Goal: Information Seeking & Learning: Learn about a topic

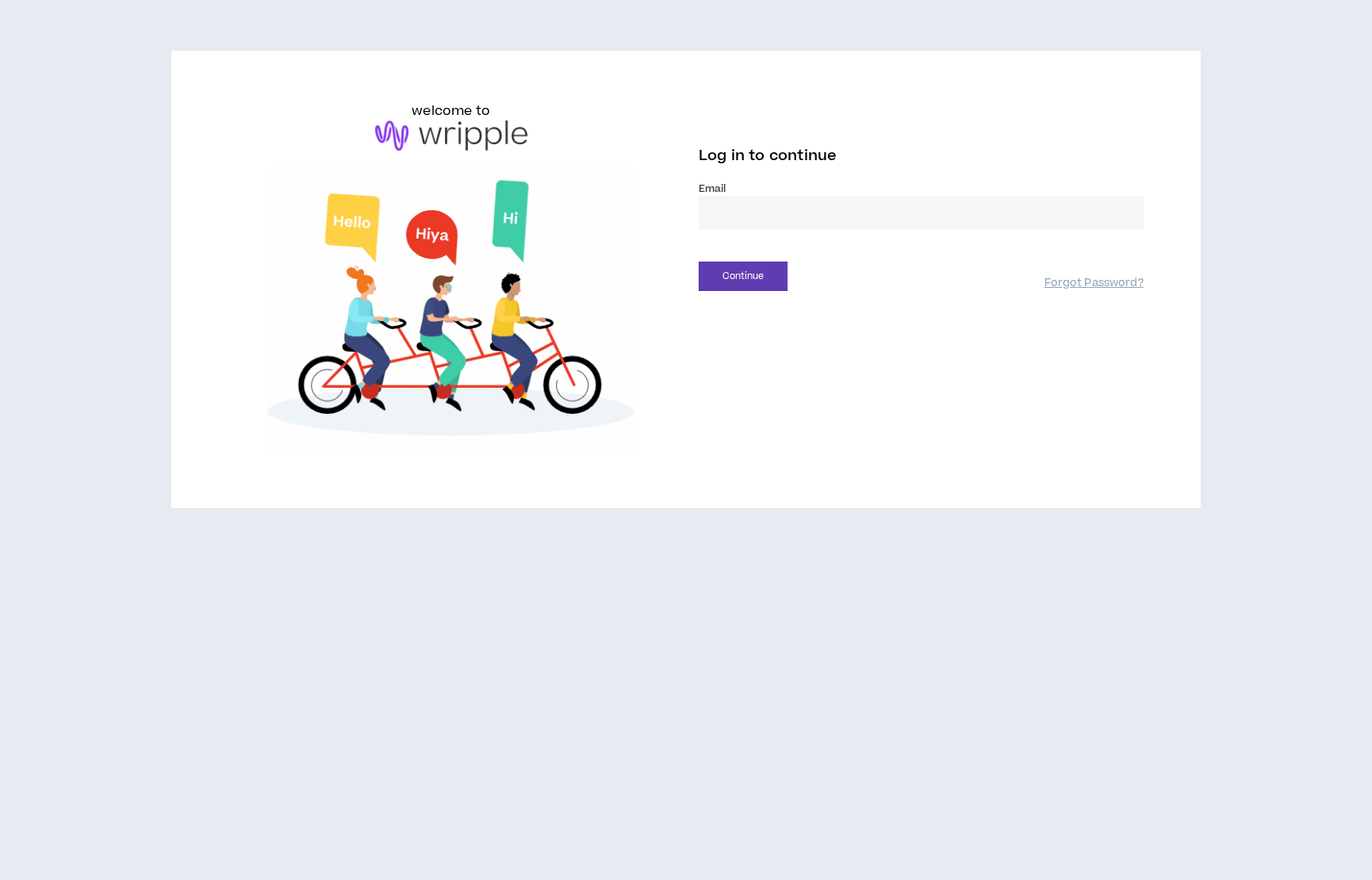
click at [761, 212] on input "email" at bounding box center [921, 213] width 445 height 34
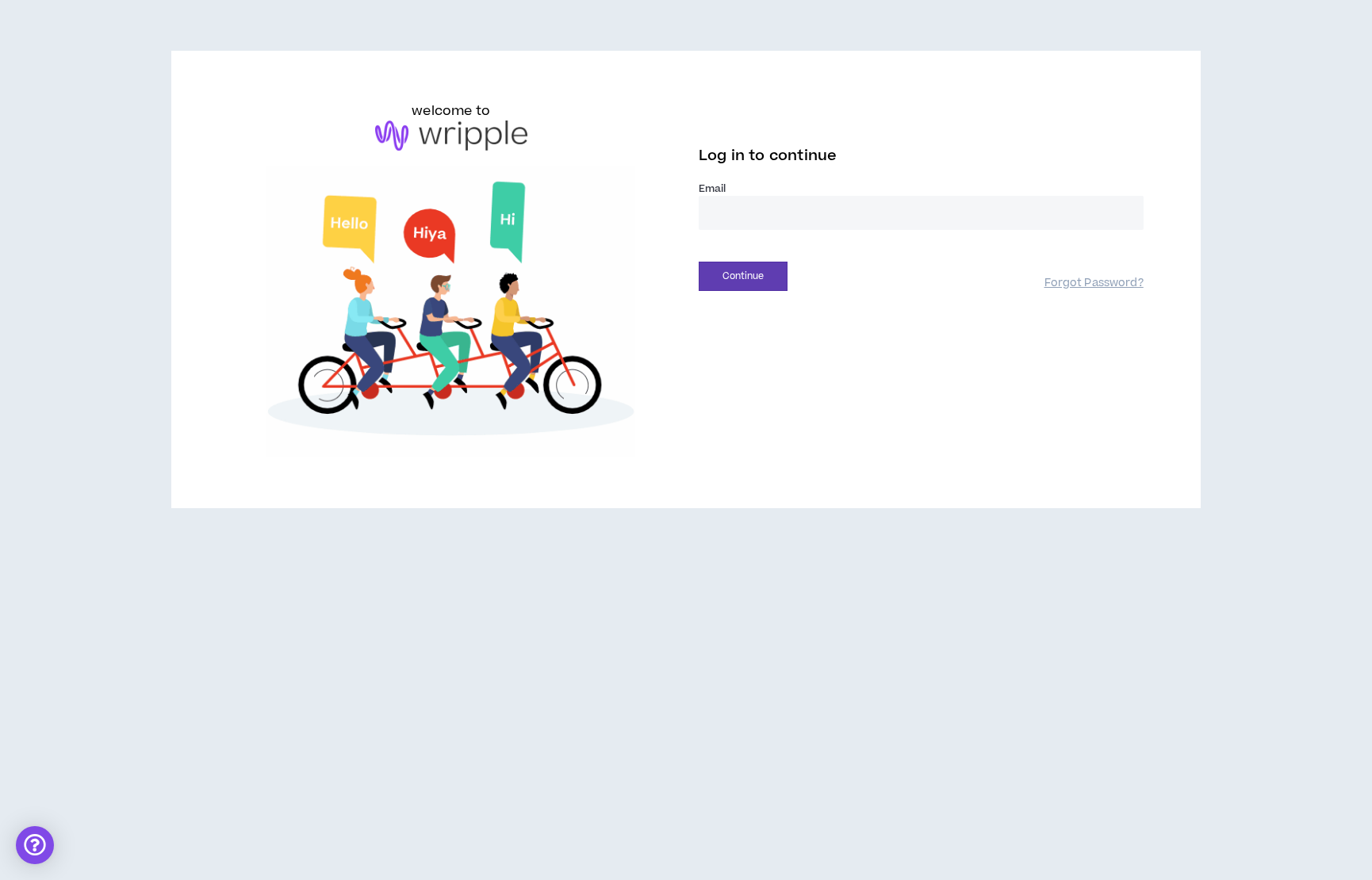
type input "**********"
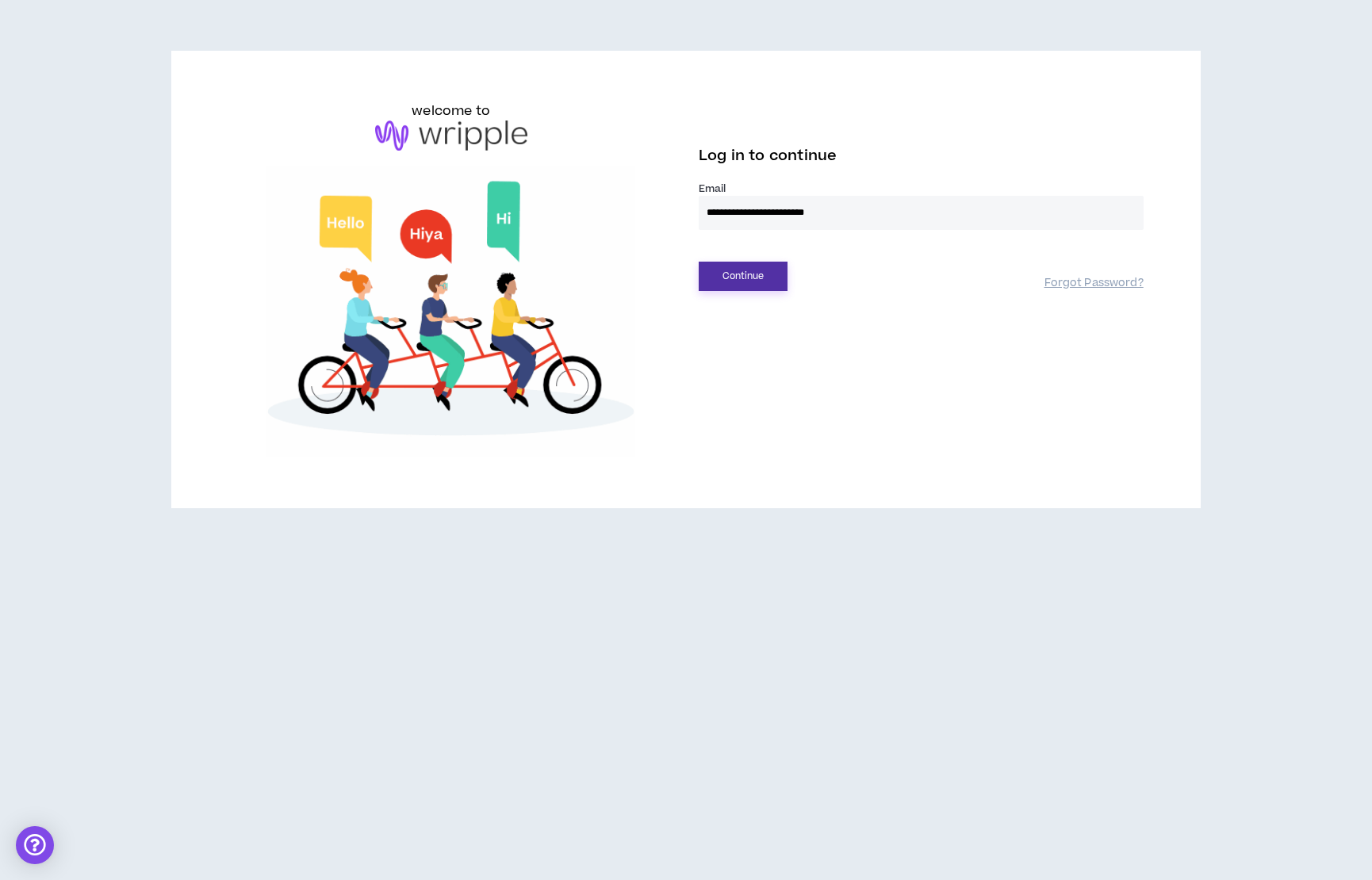
click at [759, 289] on button "Continue" at bounding box center [744, 276] width 89 height 29
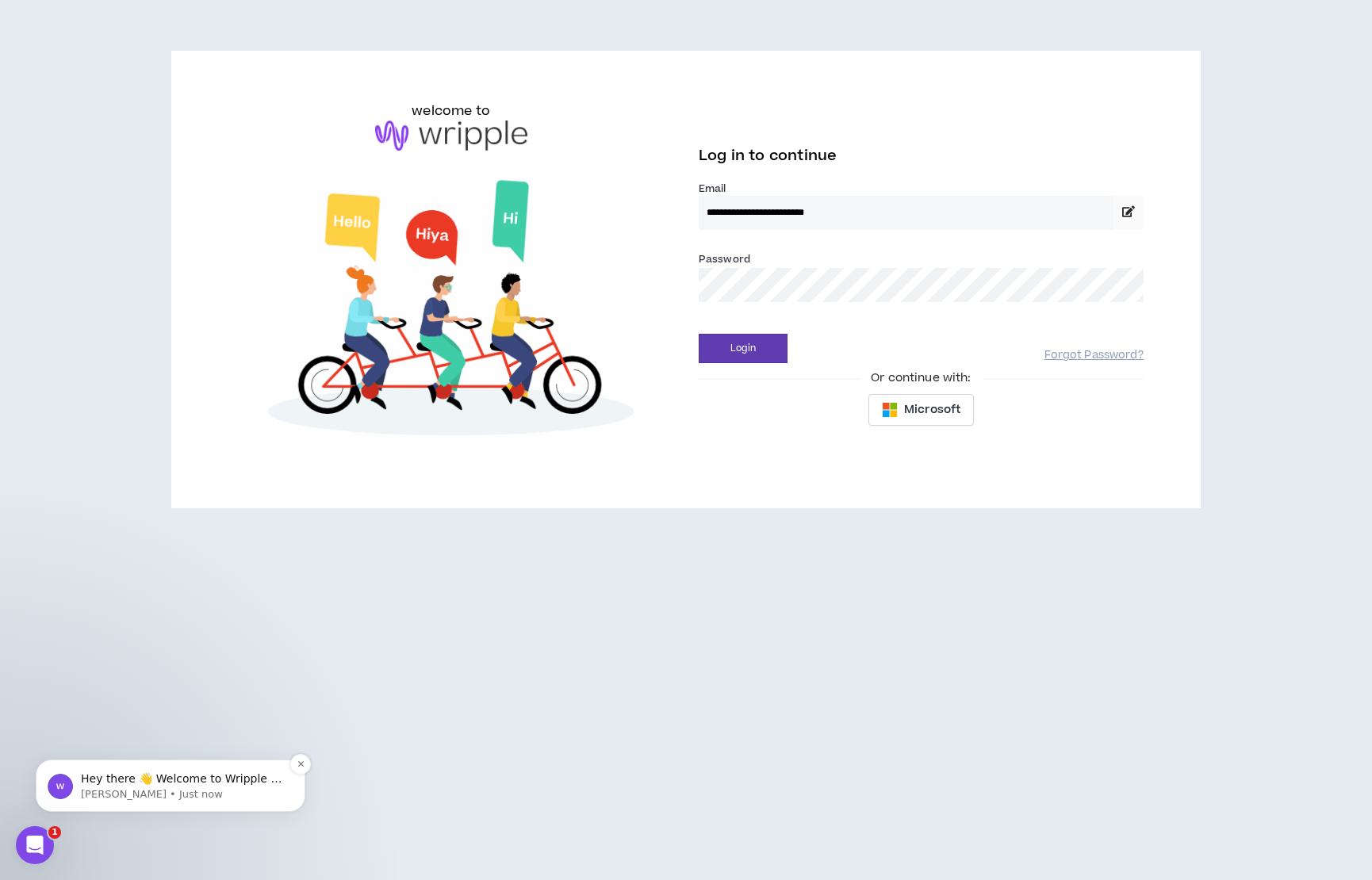
click at [98, 791] on p "[PERSON_NAME] • Just now" at bounding box center [183, 795] width 205 height 15
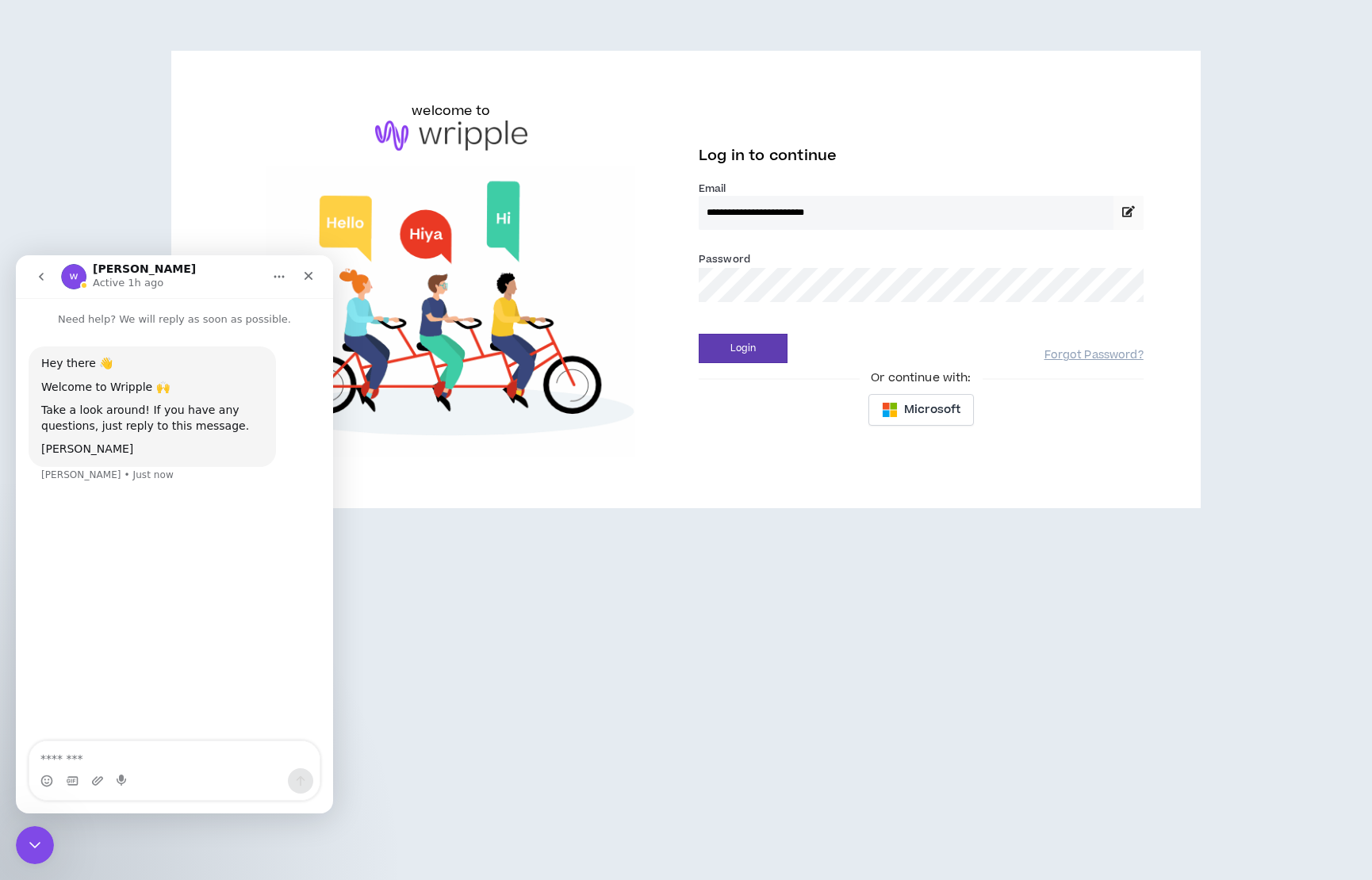
click at [677, 686] on div "**********" at bounding box center [686, 440] width 1372 height 880
click at [732, 347] on button "Login" at bounding box center [744, 348] width 89 height 29
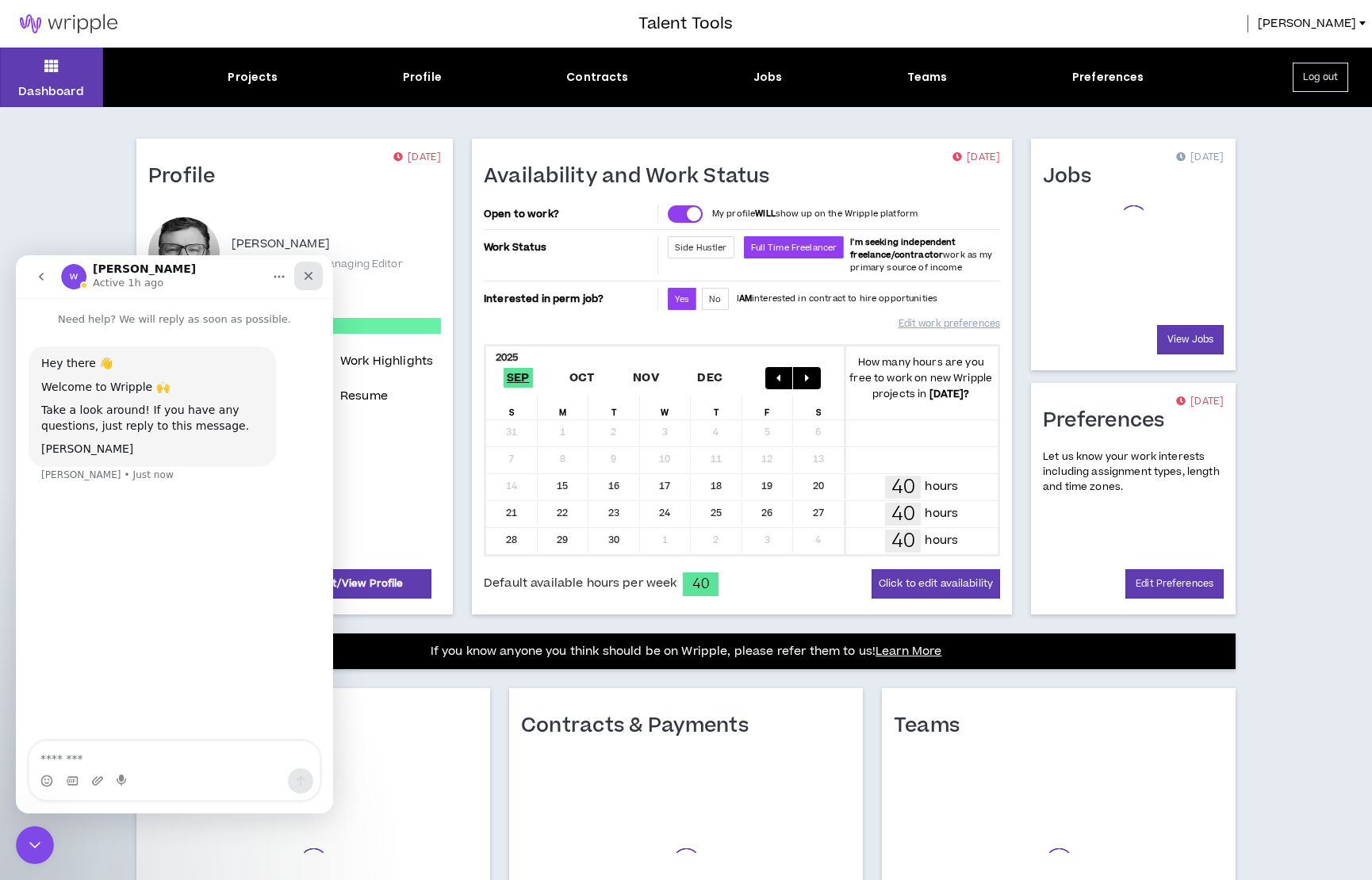
click at [311, 276] on icon "Close" at bounding box center [309, 276] width 13 height 13
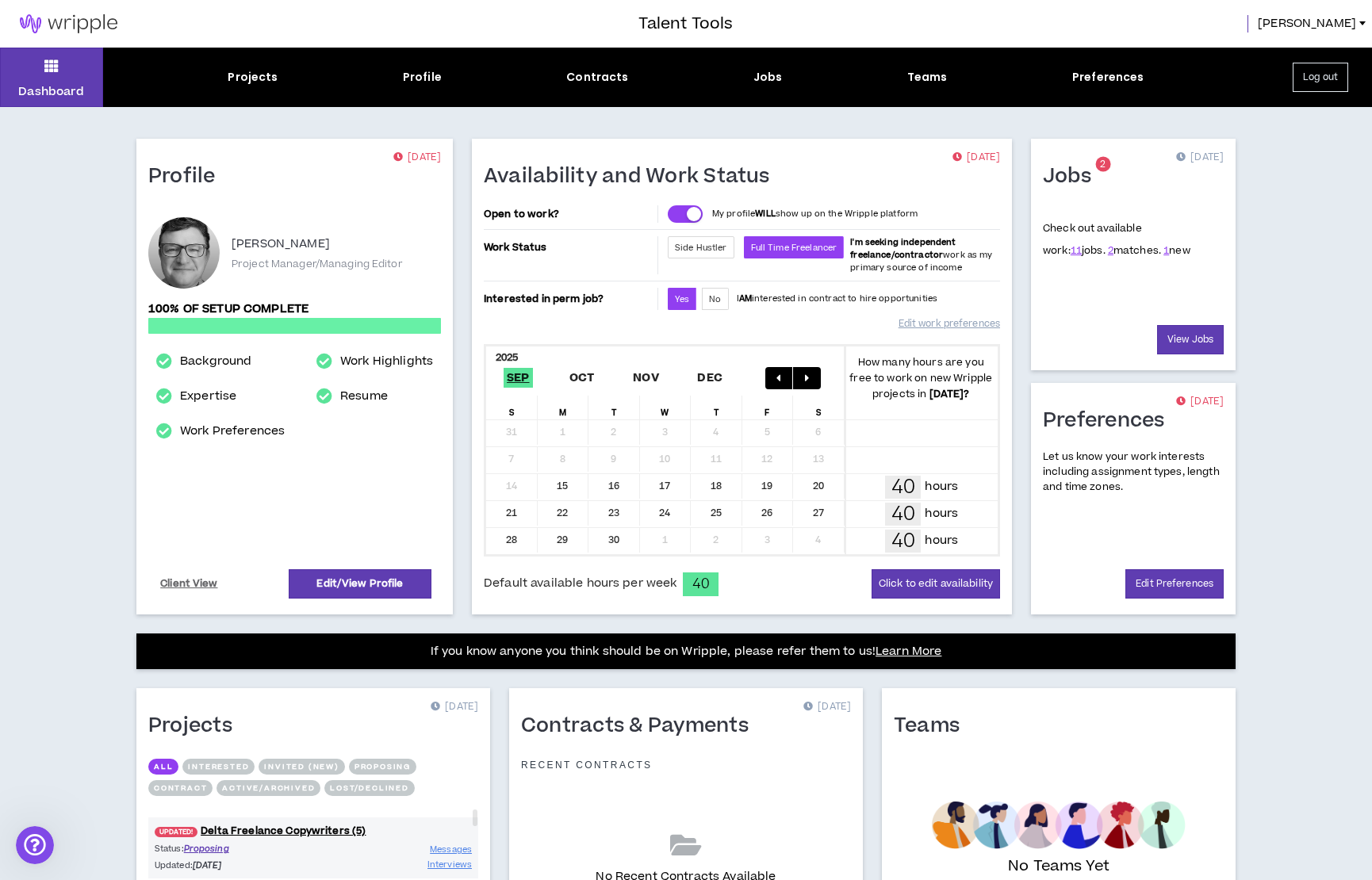
click at [1164, 250] on span "1 new" at bounding box center [1177, 251] width 27 height 15
click at [1178, 342] on link "View Jobs" at bounding box center [1191, 340] width 66 height 29
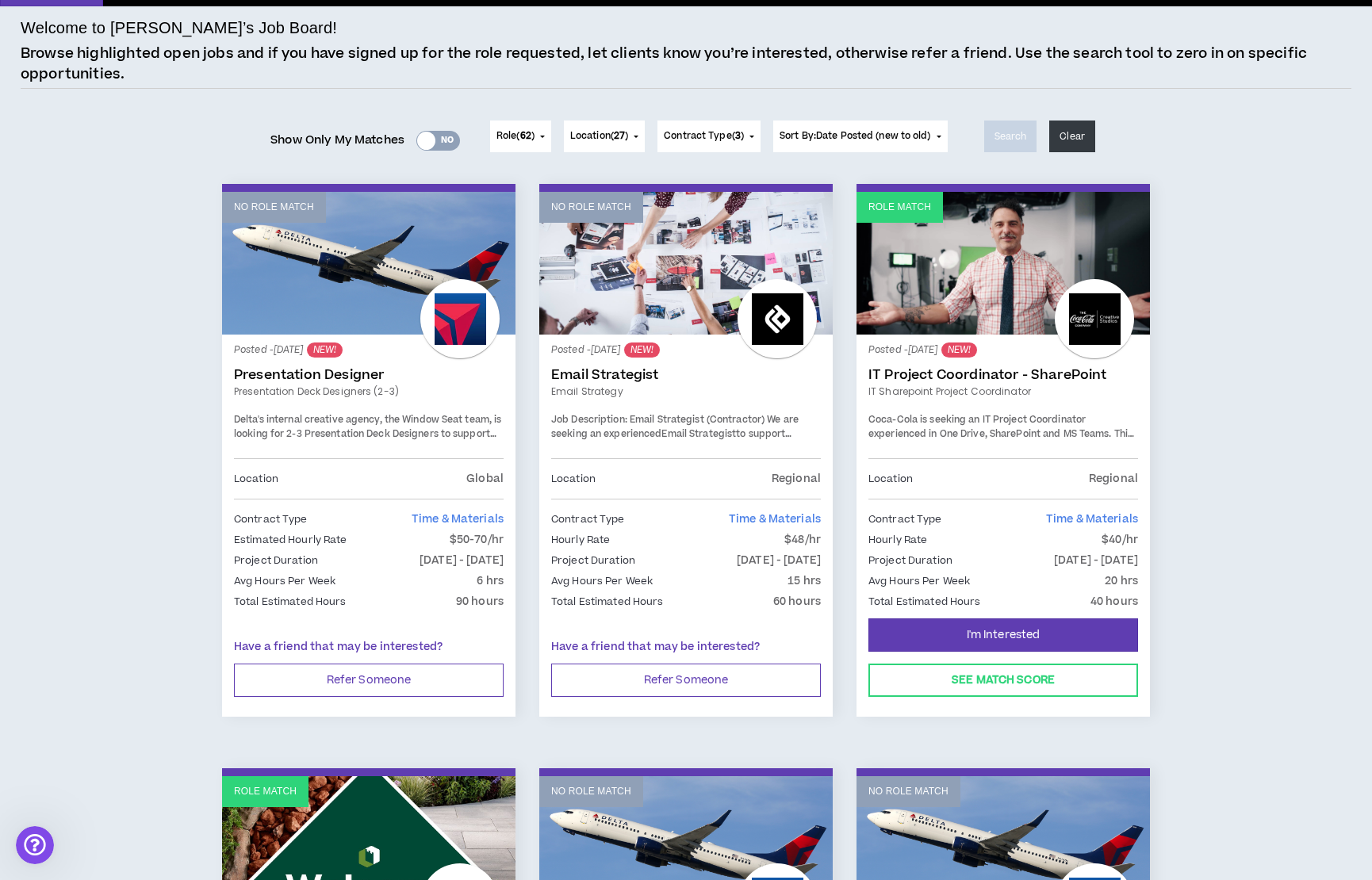
scroll to position [103, 0]
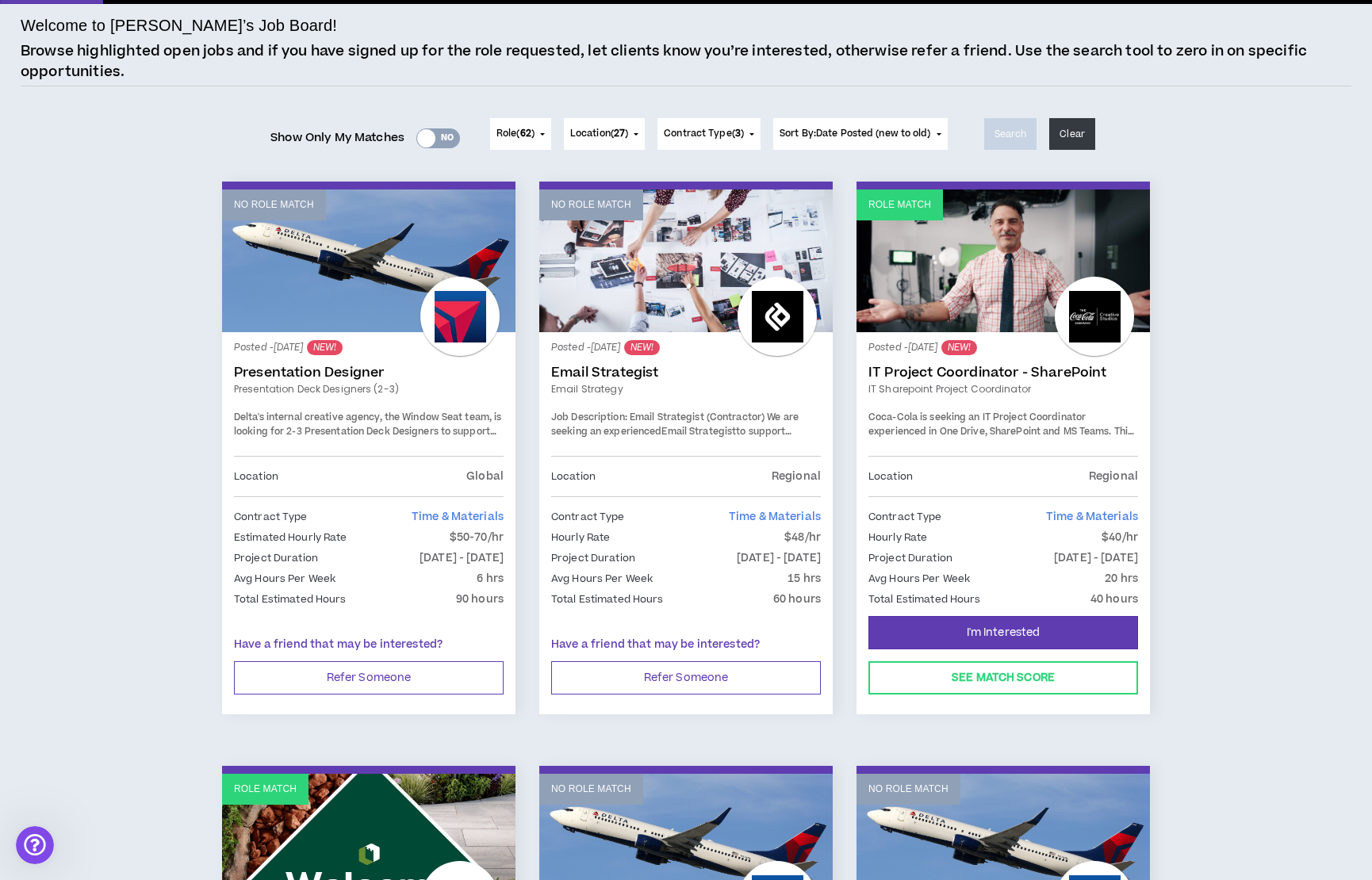
click at [444, 132] on div "Yes No" at bounding box center [438, 138] width 44 height 19
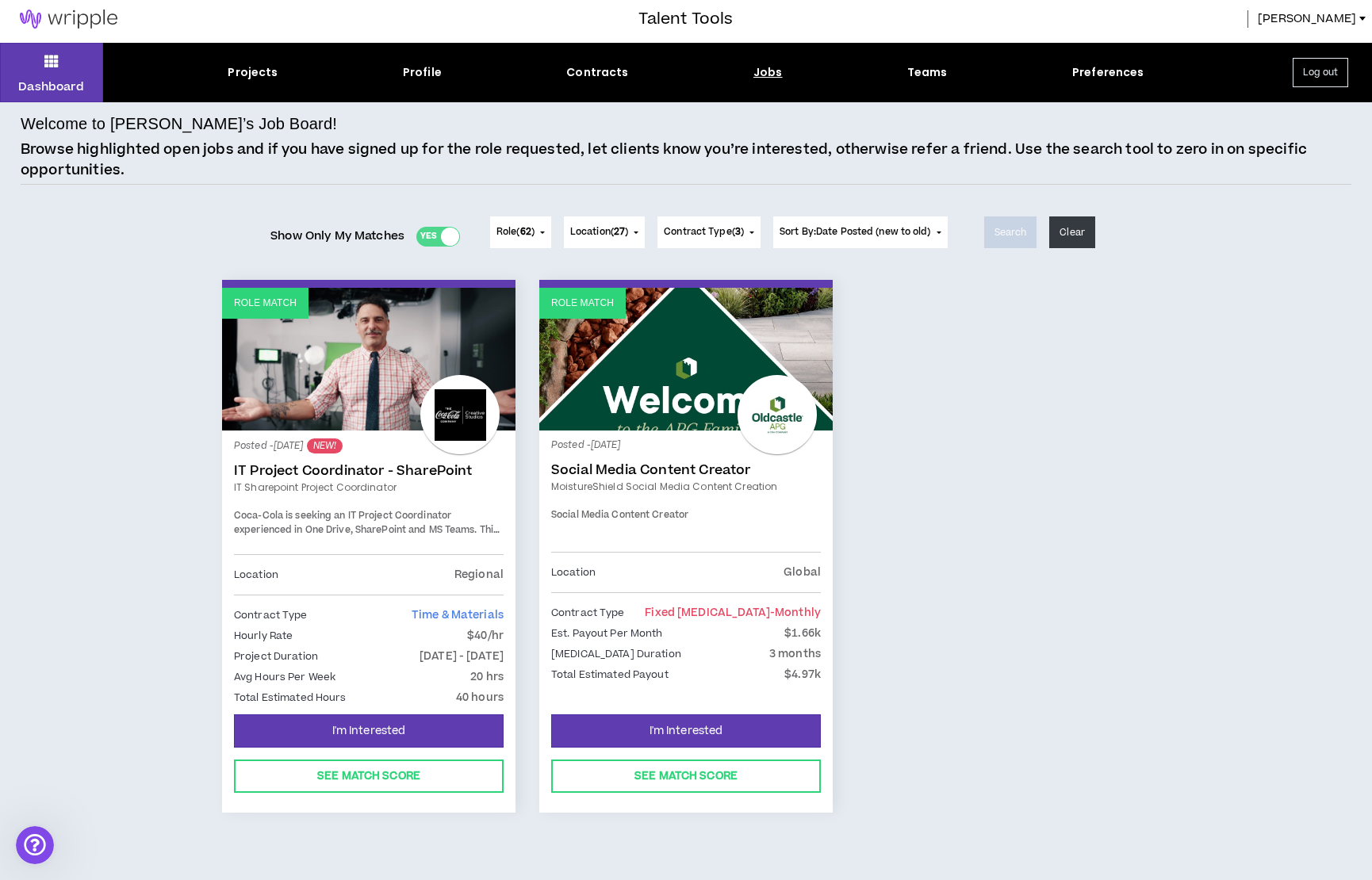
scroll to position [20, 0]
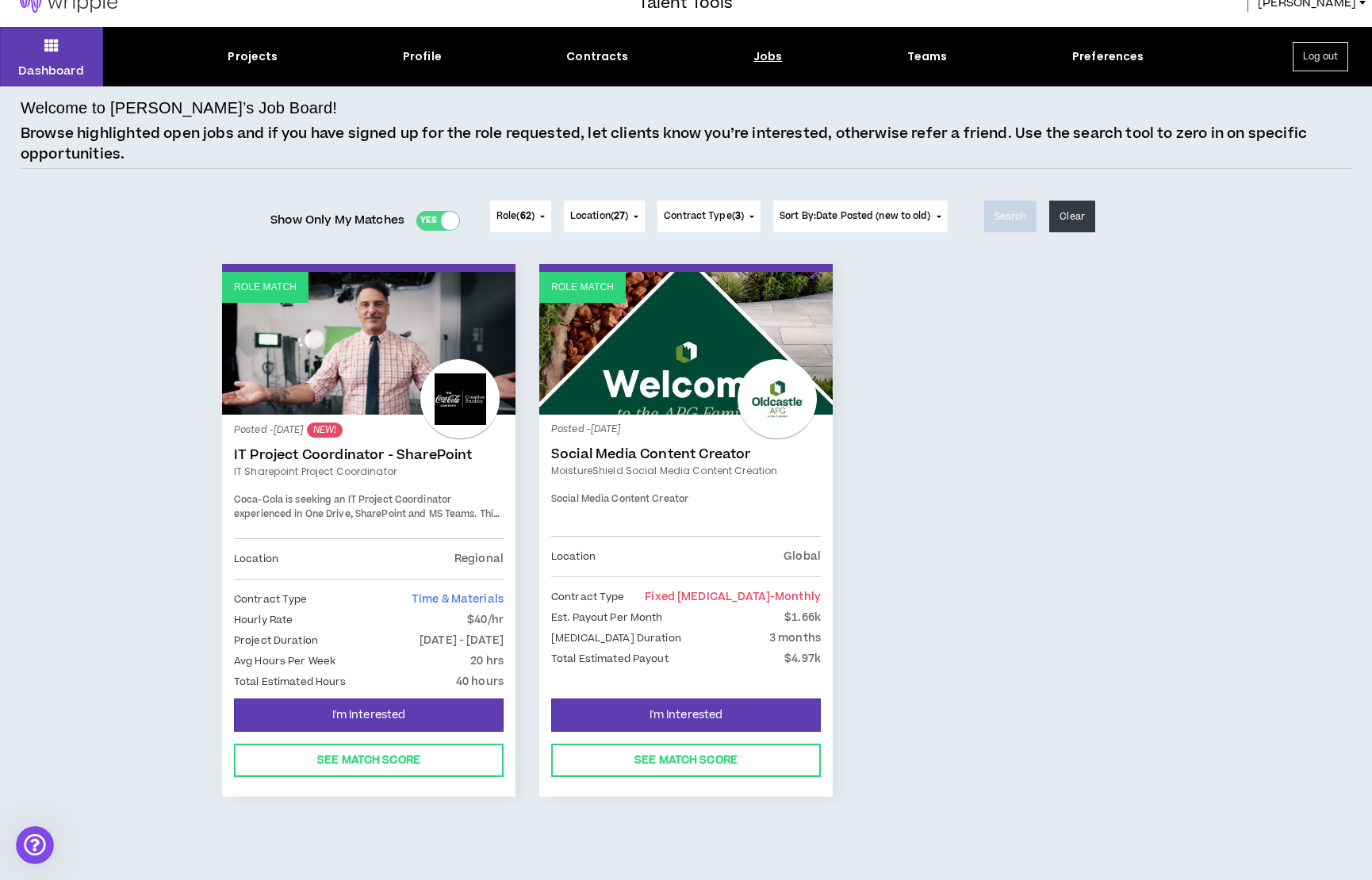
click at [407, 455] on link "IT Project Coordinator - SharePoint" at bounding box center [369, 455] width 270 height 16
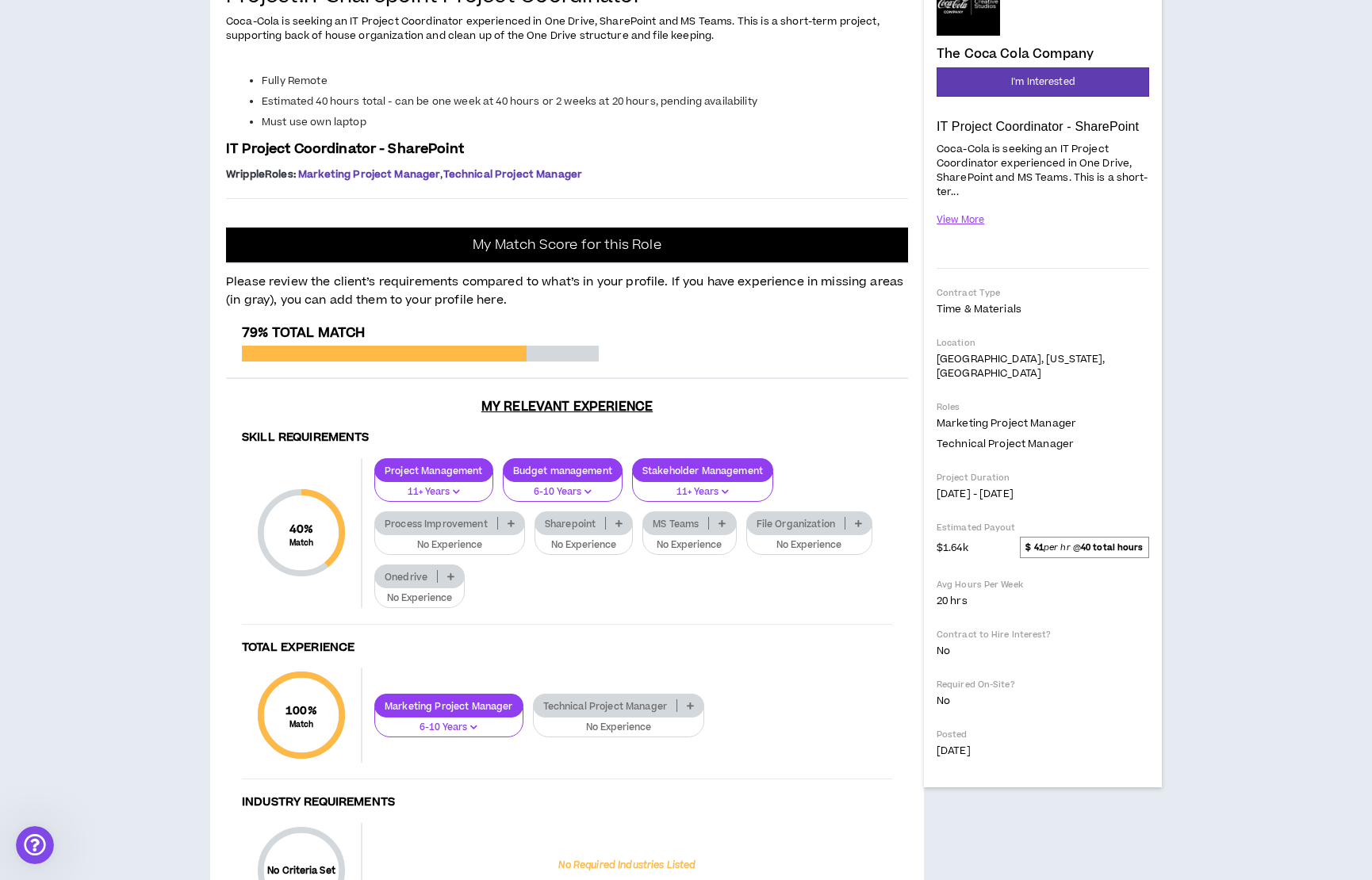
scroll to position [189, 0]
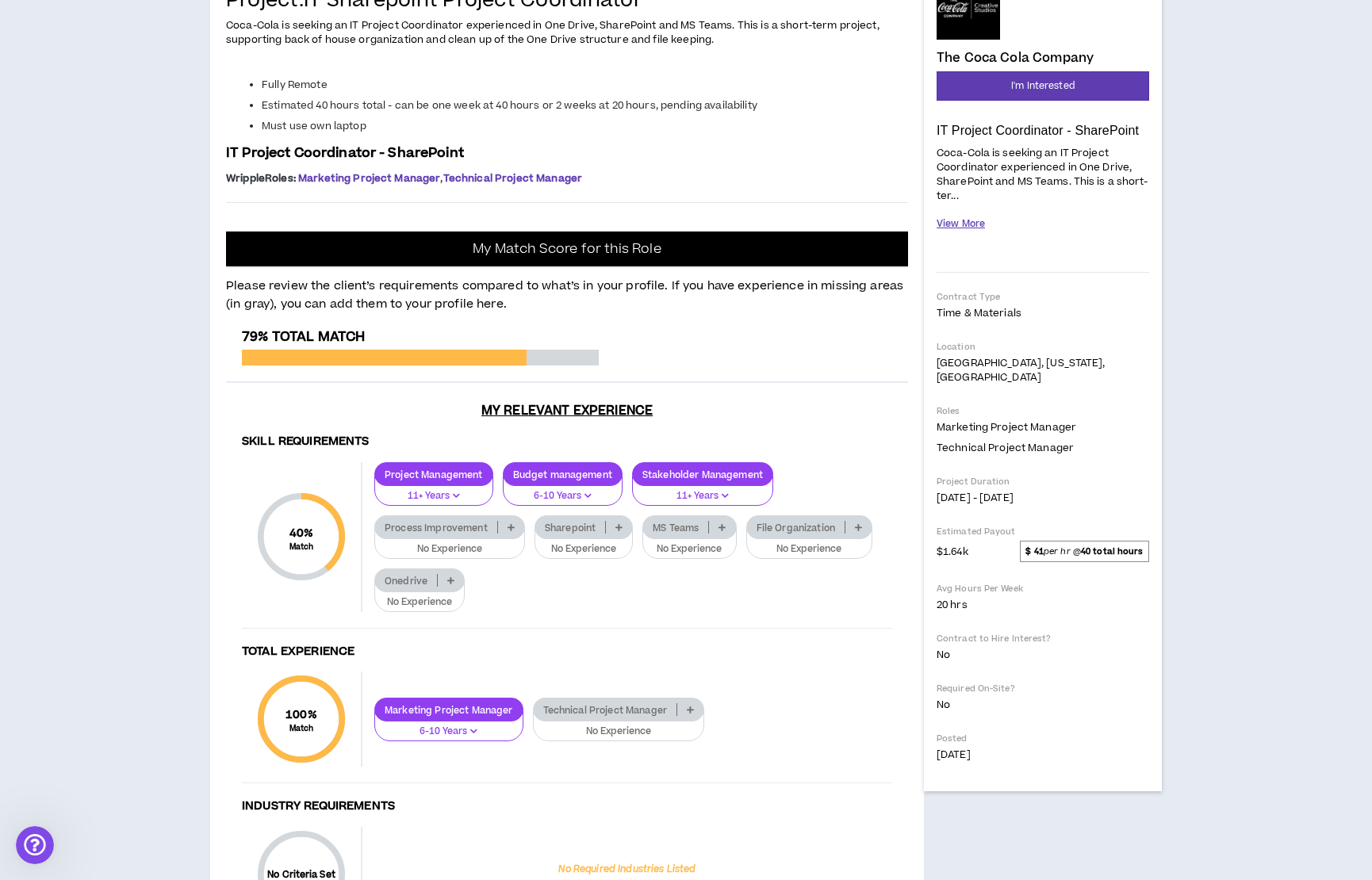
click at [943, 222] on button "View More" at bounding box center [961, 224] width 49 height 28
